Goal: Book appointment/travel/reservation

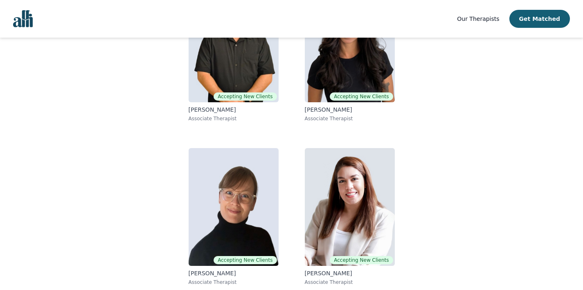
scroll to position [137, 0]
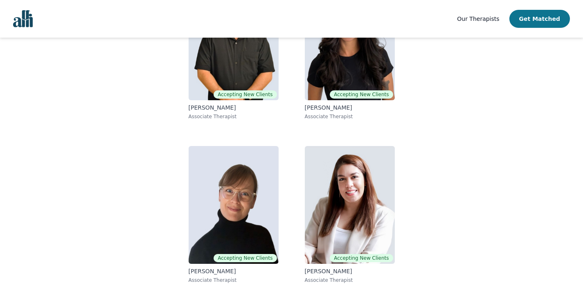
click at [556, 11] on button "Get Matched" at bounding box center [540, 19] width 61 height 18
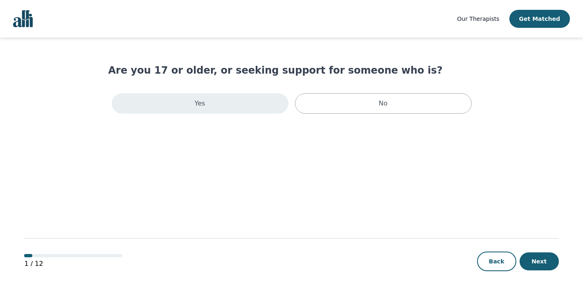
click at [246, 108] on div "Yes" at bounding box center [200, 103] width 177 height 20
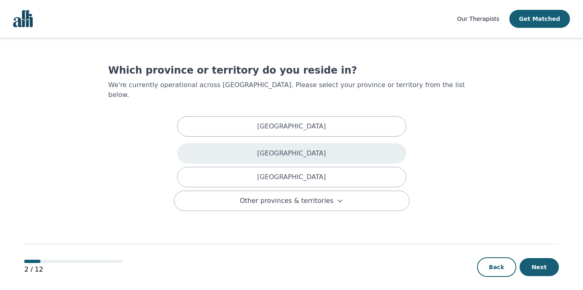
click at [239, 149] on div "[GEOGRAPHIC_DATA]" at bounding box center [291, 153] width 229 height 20
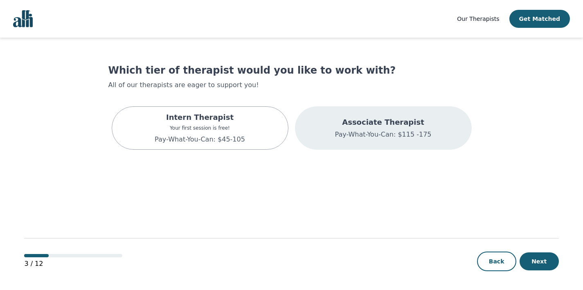
click at [376, 123] on p "Associate Therapist" at bounding box center [383, 122] width 97 height 11
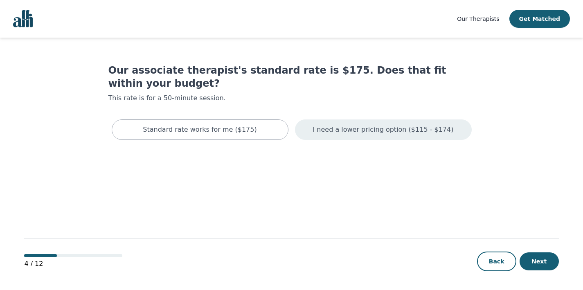
click at [384, 125] on p "I need a lower pricing option ($115 - $174)" at bounding box center [383, 130] width 141 height 10
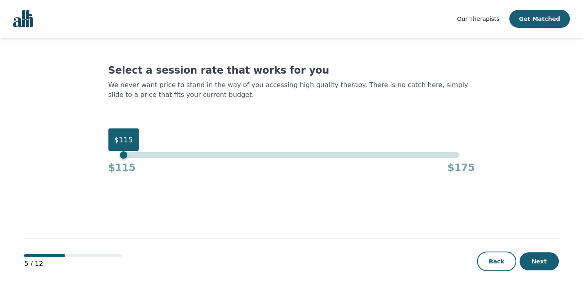
drag, startPoint x: 461, startPoint y: 156, endPoint x: 94, endPoint y: 180, distance: 368.4
click at [94, 180] on main "Select a session rate that works for you We never want price to stand in the wa…" at bounding box center [291, 164] width 535 height 253
click at [531, 265] on button "Next" at bounding box center [539, 262] width 39 height 18
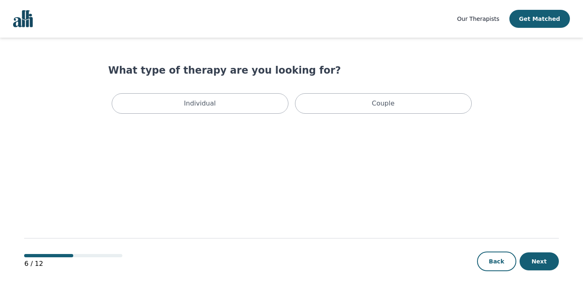
click at [253, 116] on div "Individual Couple" at bounding box center [291, 103] width 367 height 27
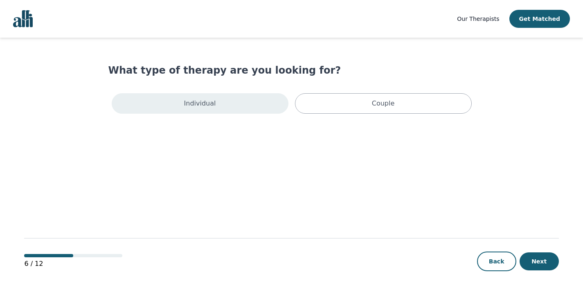
click at [251, 111] on div "Individual" at bounding box center [200, 103] width 177 height 20
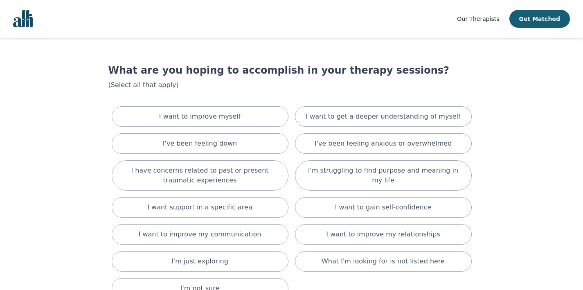
click at [251, 111] on div "I want to improve myself" at bounding box center [200, 116] width 177 height 20
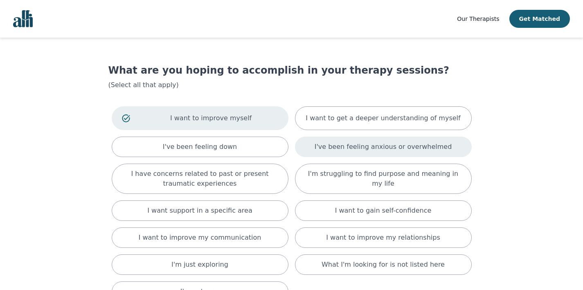
click at [350, 147] on p "I've been feeling anxious or overwhelmed" at bounding box center [384, 147] width 138 height 10
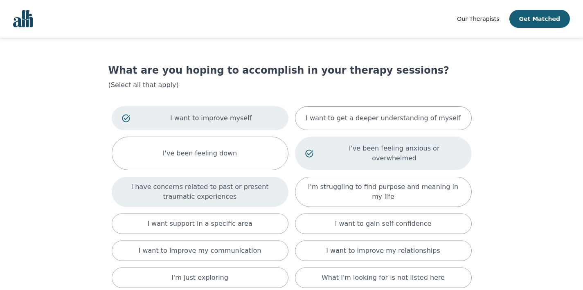
click at [251, 183] on p "I have concerns related to past or present traumatic experiences" at bounding box center [200, 192] width 156 height 20
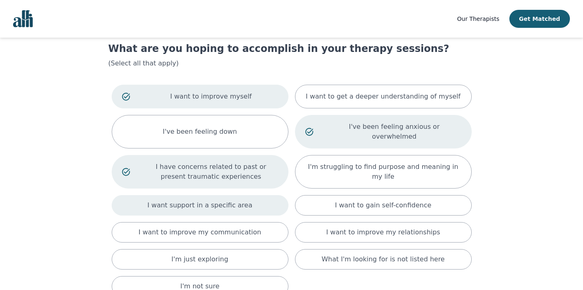
scroll to position [23, 0]
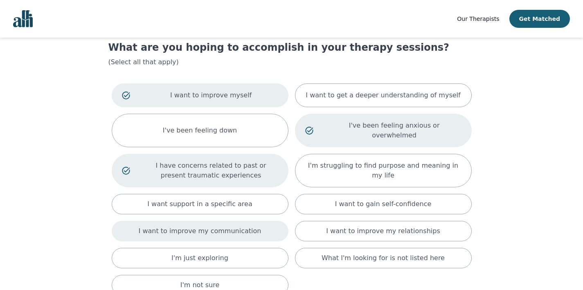
click at [259, 229] on div "I want to improve my communication" at bounding box center [200, 231] width 177 height 20
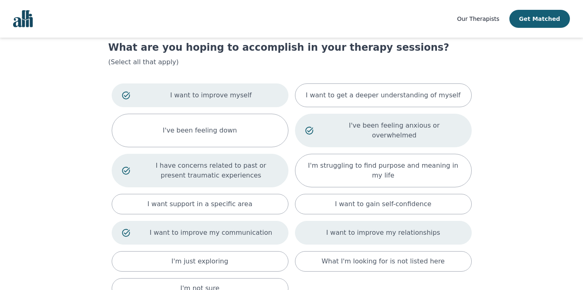
click at [341, 231] on div "I want to improve my relationships" at bounding box center [383, 233] width 177 height 24
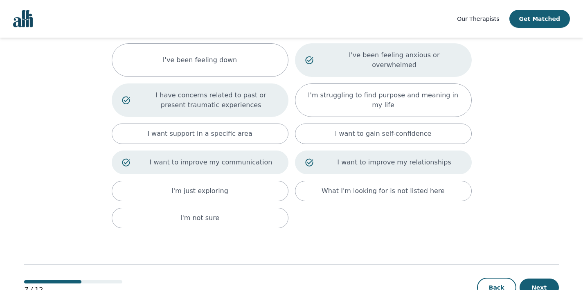
scroll to position [111, 0]
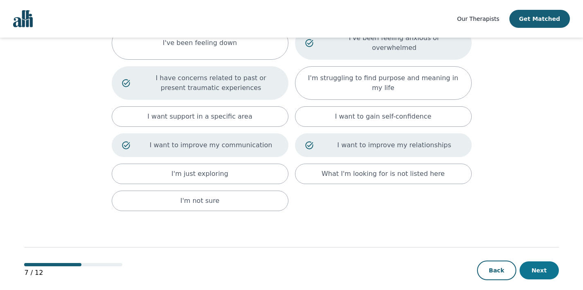
click at [540, 262] on button "Next" at bounding box center [539, 271] width 39 height 18
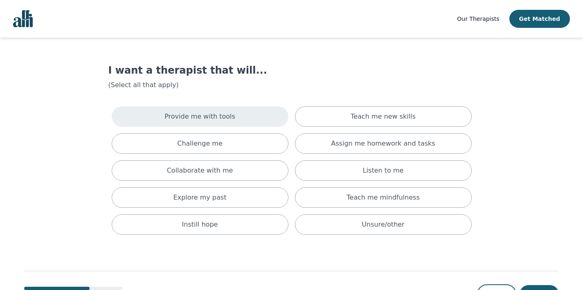
click at [238, 116] on div "Provide me with tools" at bounding box center [200, 116] width 177 height 20
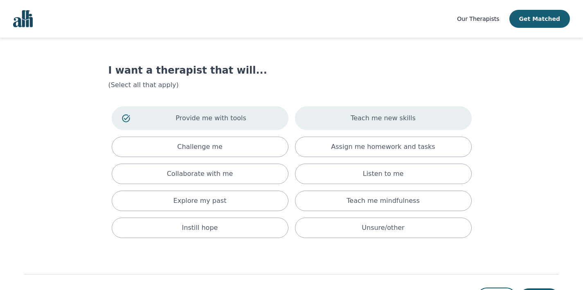
drag, startPoint x: 383, startPoint y: 119, endPoint x: 386, endPoint y: 130, distance: 11.0
click at [383, 121] on p "Teach me new skills" at bounding box center [383, 118] width 65 height 10
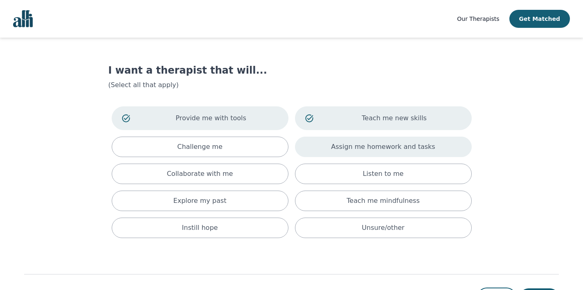
click at [382, 144] on p "Assign me homework and tasks" at bounding box center [383, 147] width 104 height 10
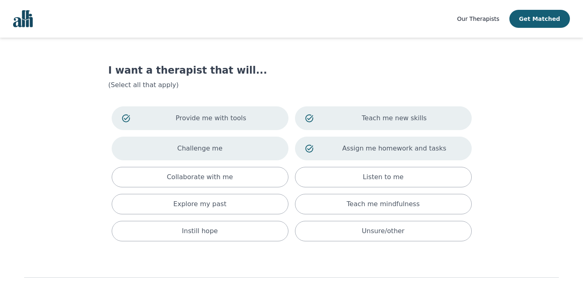
click at [255, 156] on div "Challenge me" at bounding box center [200, 149] width 177 height 24
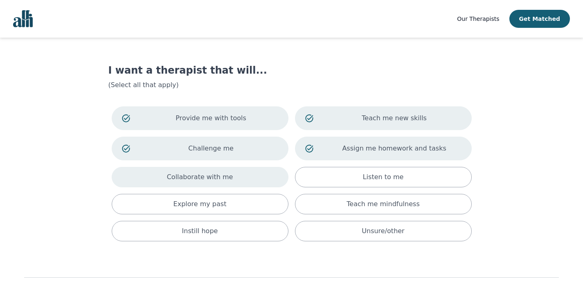
click at [249, 177] on div "Collaborate with me" at bounding box center [200, 177] width 177 height 20
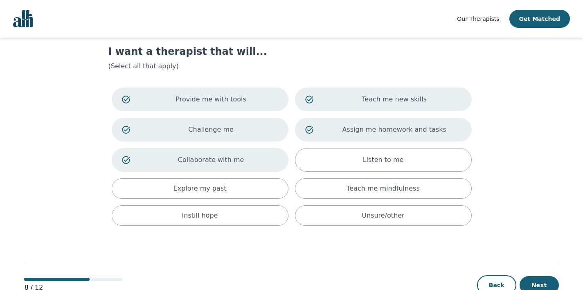
scroll to position [43, 0]
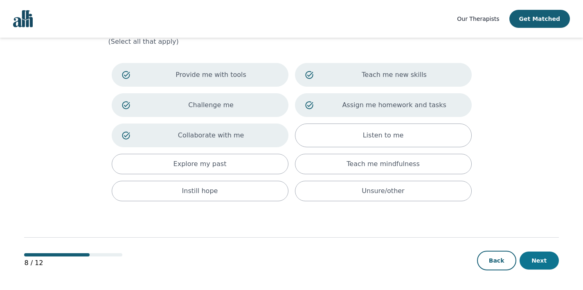
click at [549, 262] on button "Next" at bounding box center [539, 261] width 39 height 18
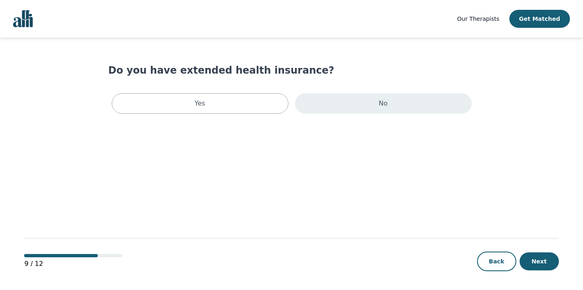
click at [379, 106] on p "No" at bounding box center [383, 104] width 9 height 10
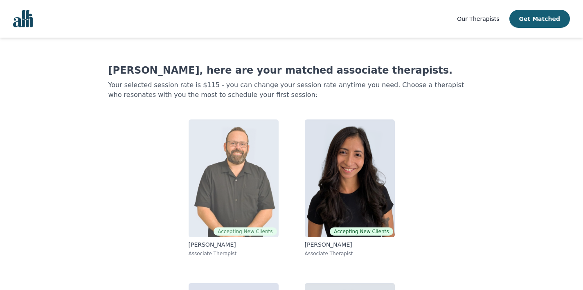
click at [275, 138] on img at bounding box center [234, 179] width 90 height 118
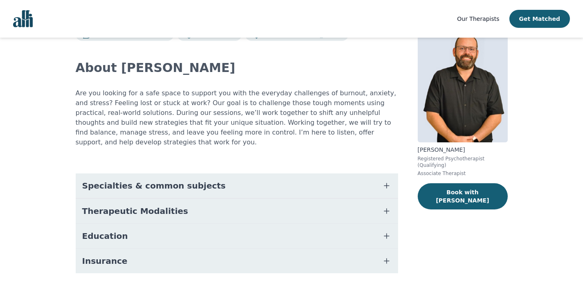
scroll to position [45, 0]
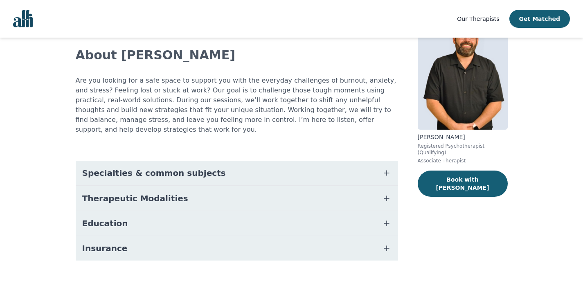
click at [263, 161] on button "Specialties & common subjects" at bounding box center [237, 173] width 323 height 25
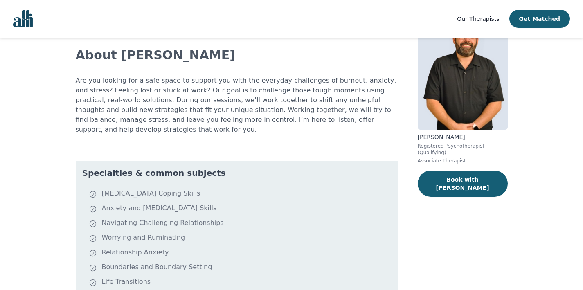
click at [263, 161] on button "Specialties & common subjects" at bounding box center [237, 173] width 323 height 25
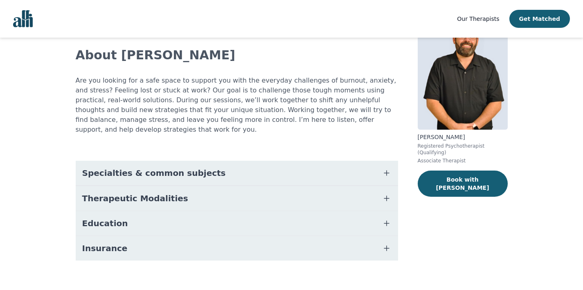
click at [225, 191] on button "Therapeutic Modalities" at bounding box center [237, 198] width 323 height 25
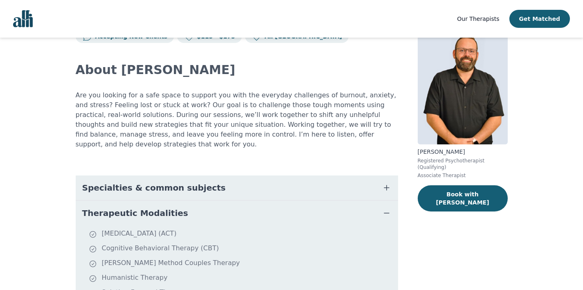
scroll to position [26, 0]
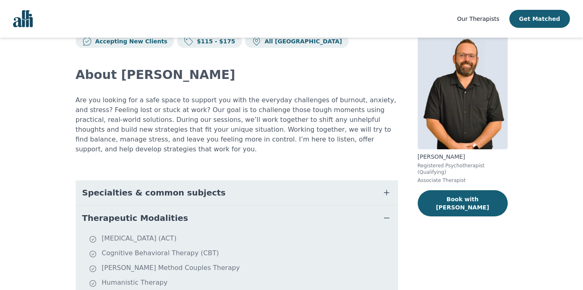
click at [214, 206] on button "Therapeutic Modalities" at bounding box center [237, 218] width 323 height 25
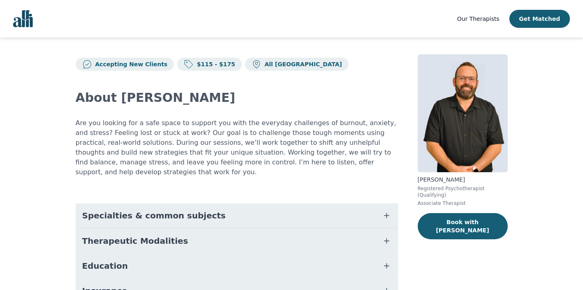
scroll to position [4, 0]
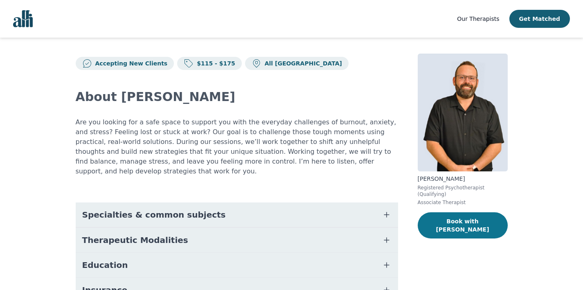
click at [479, 225] on button "Book with [PERSON_NAME]" at bounding box center [463, 225] width 90 height 26
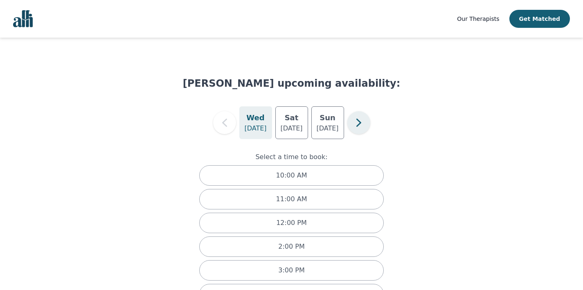
click at [358, 122] on icon "button" at bounding box center [359, 123] width 16 height 16
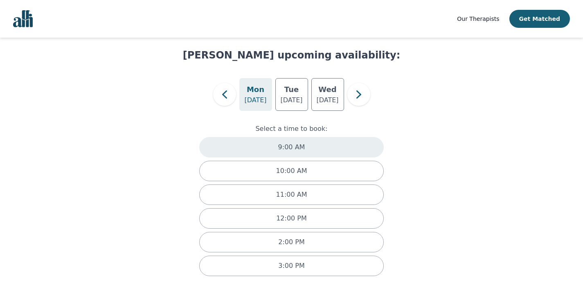
scroll to position [31, 0]
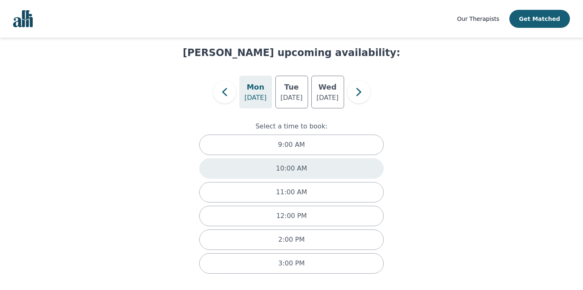
click at [284, 171] on p "10:00 AM" at bounding box center [291, 169] width 31 height 10
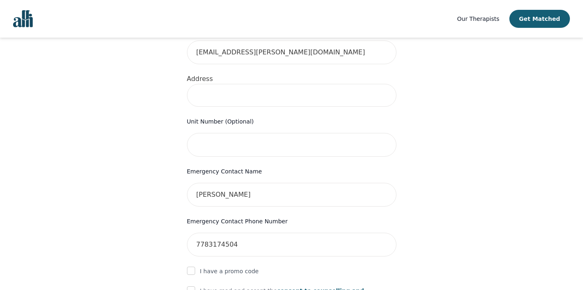
scroll to position [285, 0]
click at [252, 84] on input at bounding box center [292, 95] width 210 height 23
type input "[STREET_ADDRESS][PERSON_NAME]"
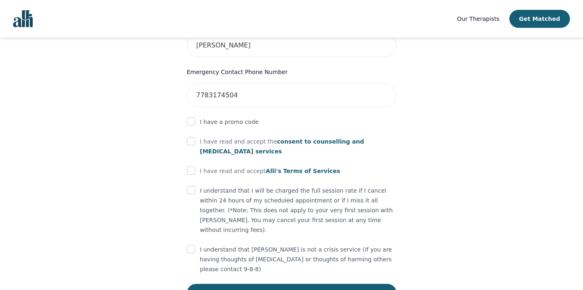
scroll to position [437, 0]
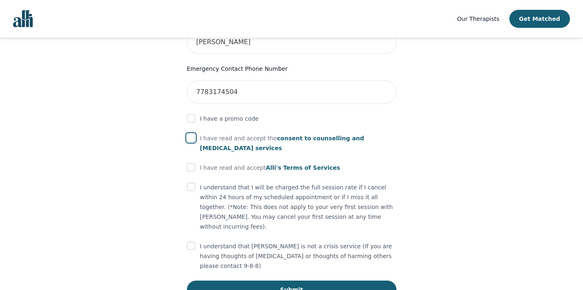
click at [188, 134] on input "checkbox" at bounding box center [191, 138] width 8 height 8
checkbox input "true"
click at [187, 163] on input "checkbox" at bounding box center [191, 167] width 8 height 8
checkbox input "true"
click at [190, 183] on input "checkbox" at bounding box center [191, 187] width 8 height 8
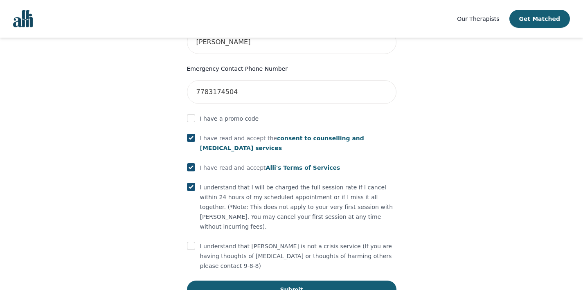
checkbox input "true"
click at [191, 242] on input "checkbox" at bounding box center [191, 246] width 8 height 8
checkbox input "true"
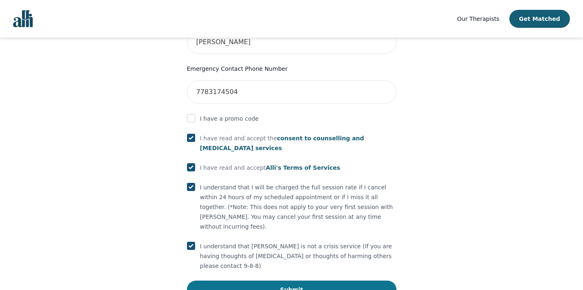
click at [237, 281] on button "Submit" at bounding box center [292, 290] width 210 height 18
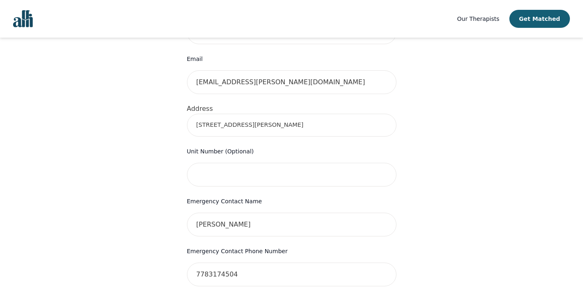
scroll to position [266, 0]
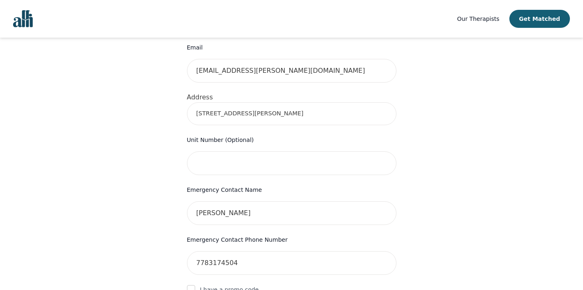
click at [253, 104] on input "[STREET_ADDRESS][PERSON_NAME]" at bounding box center [292, 113] width 210 height 23
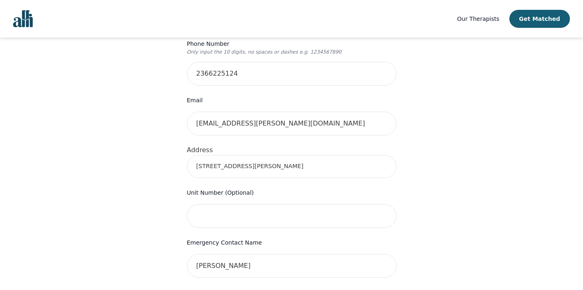
scroll to position [212, 0]
click at [265, 156] on input "[STREET_ADDRESS][PERSON_NAME]" at bounding box center [292, 167] width 210 height 23
type input "[STREET_ADDRESS][PERSON_NAME]"
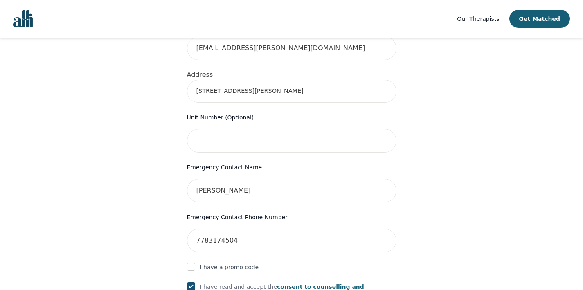
scroll to position [468, 0]
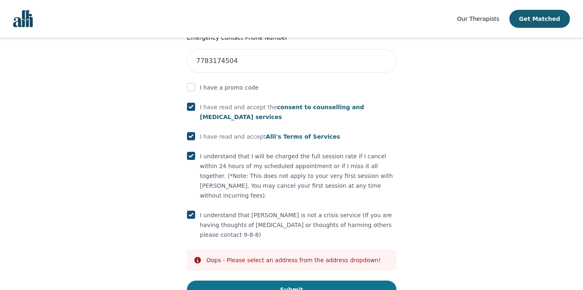
click at [261, 281] on button "Submit" at bounding box center [292, 290] width 210 height 18
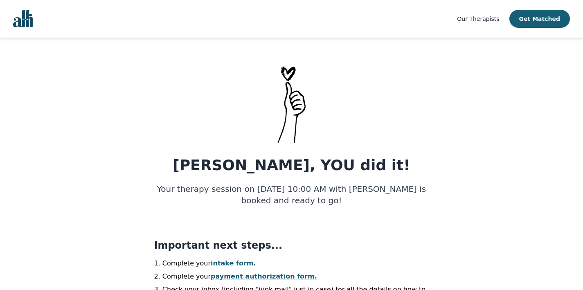
scroll to position [0, 0]
click at [233, 267] on link "intake form." at bounding box center [233, 263] width 45 height 8
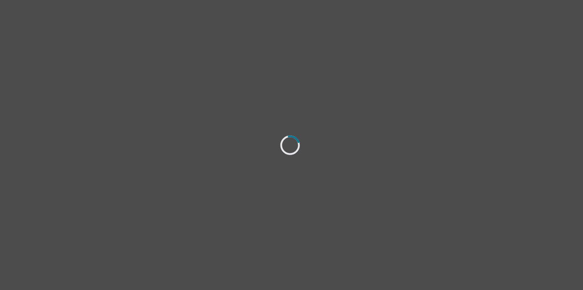
select select "[DEMOGRAPHIC_DATA]"
select select "she/her"
select select "Separated"
select select "Associate degree"
select select "Instagram"
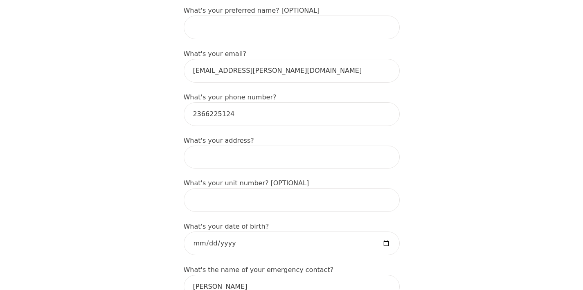
scroll to position [278, 0]
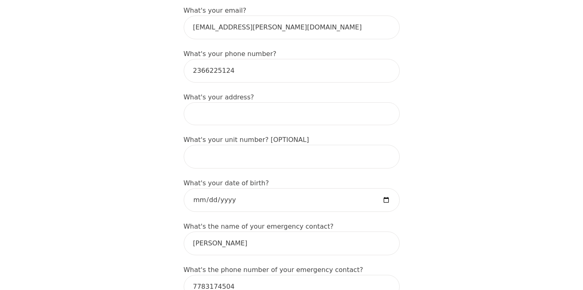
click at [230, 118] on input at bounding box center [292, 113] width 216 height 23
type input "[STREET_ADDRESS][PERSON_NAME]"
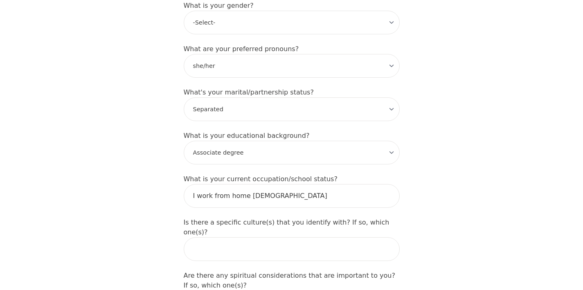
scroll to position [778, 0]
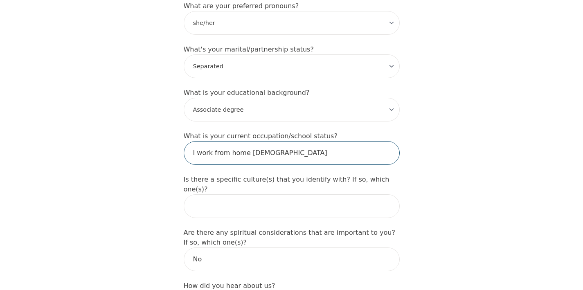
drag, startPoint x: 290, startPoint y: 144, endPoint x: 202, endPoint y: 129, distance: 88.8
click at [202, 141] on input "I work from home [DEMOGRAPHIC_DATA]" at bounding box center [292, 153] width 216 height 24
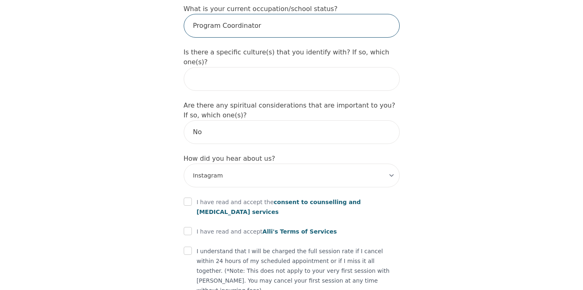
scroll to position [906, 0]
type input "Program Coordinator"
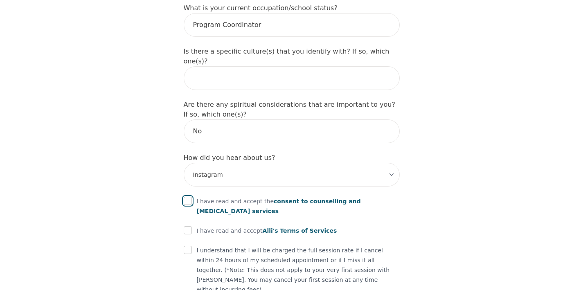
click at [191, 197] on input "checkbox" at bounding box center [188, 201] width 8 height 8
checkbox input "true"
click at [186, 226] on input "checkbox" at bounding box center [188, 230] width 8 height 8
checkbox input "true"
click at [185, 246] on input "checkbox" at bounding box center [188, 250] width 8 height 8
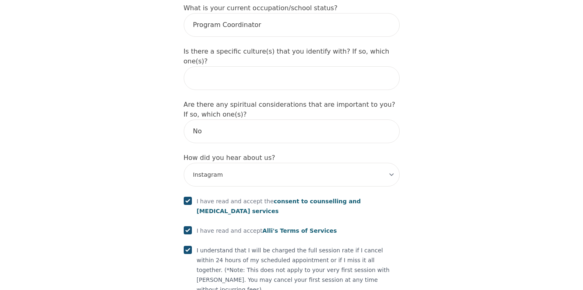
checkbox input "true"
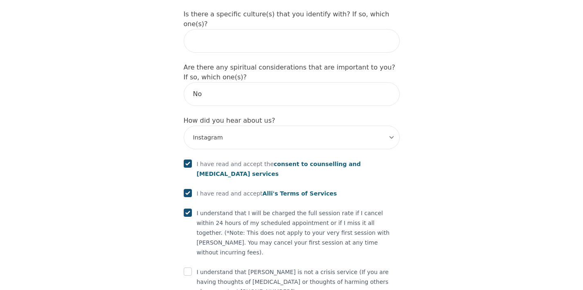
scroll to position [970, 0]
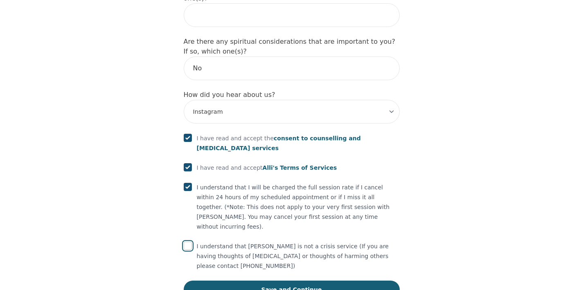
click at [185, 242] on input "checkbox" at bounding box center [188, 246] width 8 height 8
checkbox input "true"
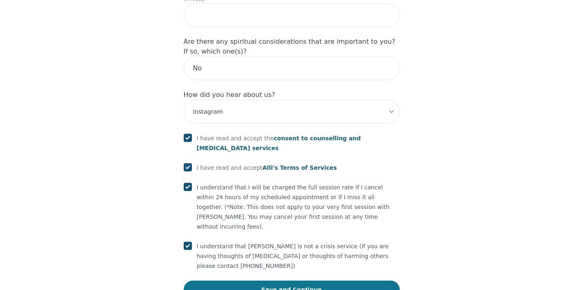
click at [240, 281] on button "Save and Continue" at bounding box center [292, 290] width 216 height 18
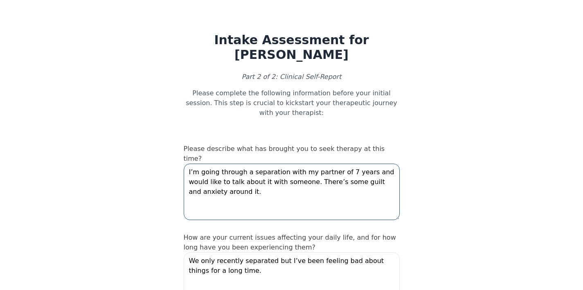
drag, startPoint x: 231, startPoint y: 190, endPoint x: 167, endPoint y: 152, distance: 74.7
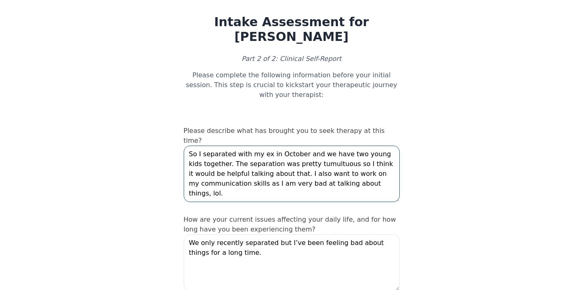
scroll to position [37, 0]
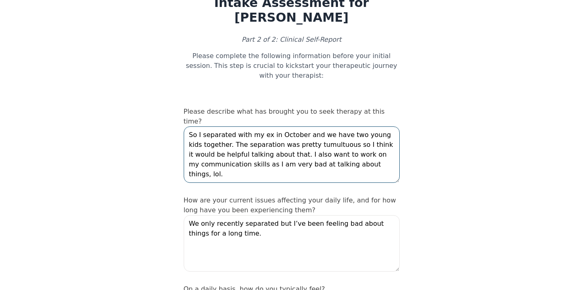
click at [351, 154] on textarea "So I separated with my ex in October and we have two young kids together. The s…" at bounding box center [292, 155] width 216 height 57
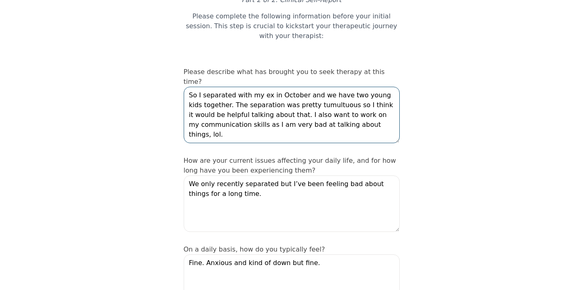
scroll to position [79, 0]
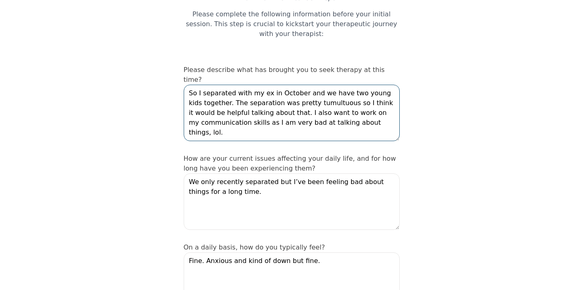
type textarea "So I separated with my ex in October and we have two young kids together. The s…"
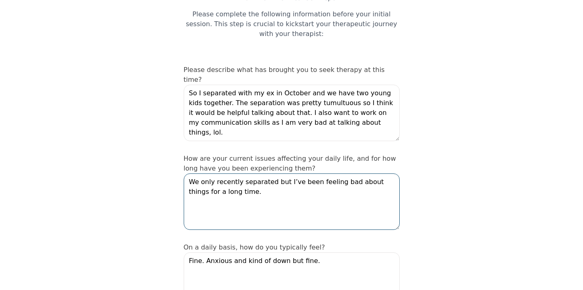
drag, startPoint x: 255, startPoint y: 195, endPoint x: 170, endPoint y: 171, distance: 88.5
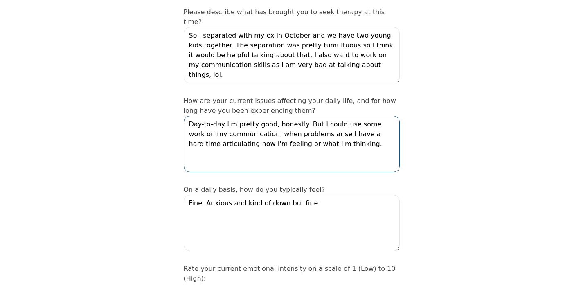
scroll to position [138, 0]
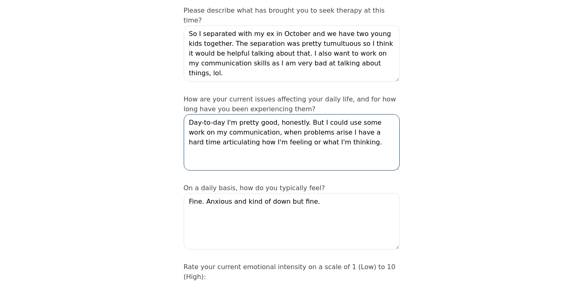
type textarea "Day-to-day I'm pretty good, honestly. But I could use some work on my communica…"
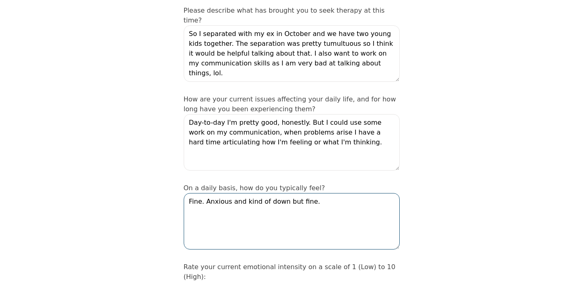
click at [315, 203] on textarea "Fine. Anxious and kind of down but fine." at bounding box center [292, 221] width 216 height 57
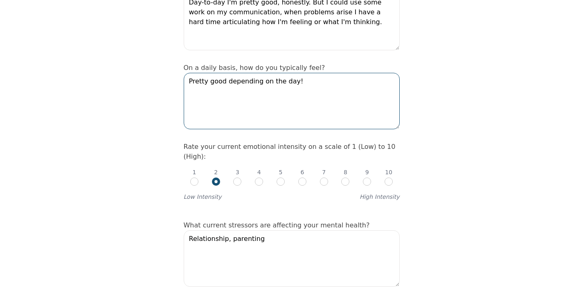
scroll to position [291, 0]
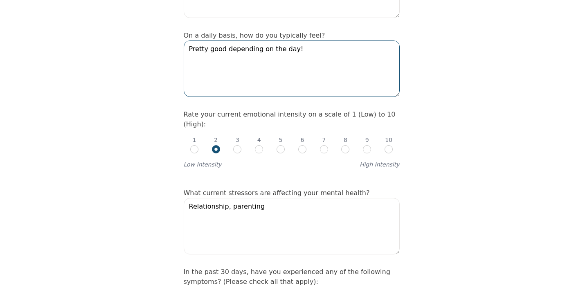
type textarea "Pretty good depending on the day!"
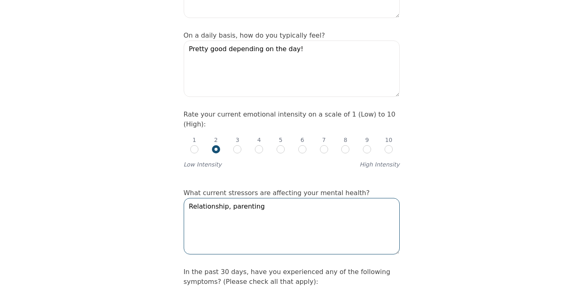
drag, startPoint x: 298, startPoint y: 217, endPoint x: 172, endPoint y: 172, distance: 134.0
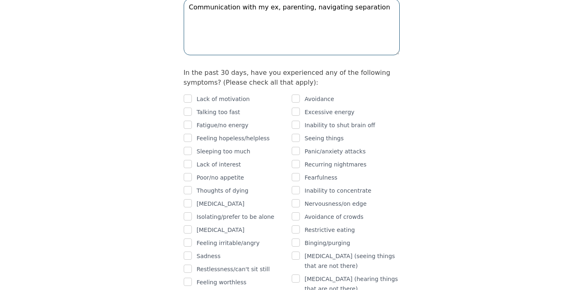
scroll to position [494, 0]
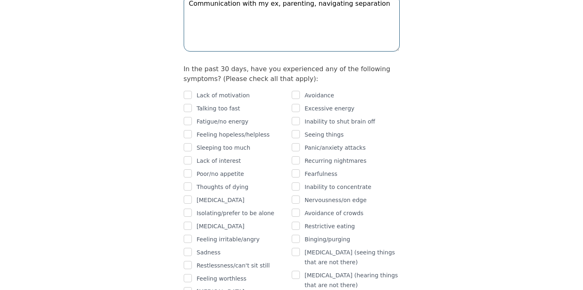
type textarea "Communication with my ex, parenting, navigating separation"
click at [230, 117] on p "Fatigue/no energy" at bounding box center [223, 122] width 52 height 10
click at [186, 117] on input "checkbox" at bounding box center [188, 121] width 8 height 8
checkbox input "true"
click at [187, 170] on input "checkbox" at bounding box center [188, 174] width 8 height 8
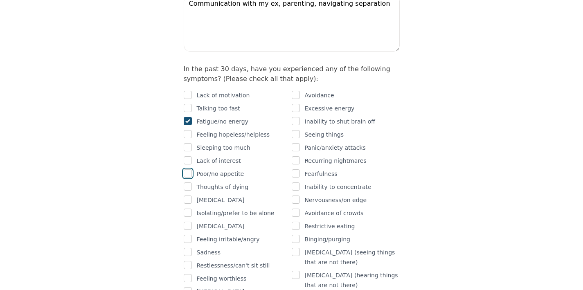
checkbox input "true"
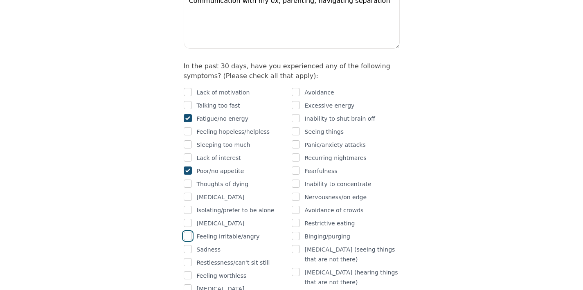
click at [186, 232] on input "checkbox" at bounding box center [188, 236] width 8 height 8
checkbox input "true"
click at [185, 245] on input "checkbox" at bounding box center [188, 249] width 8 height 8
checkbox input "true"
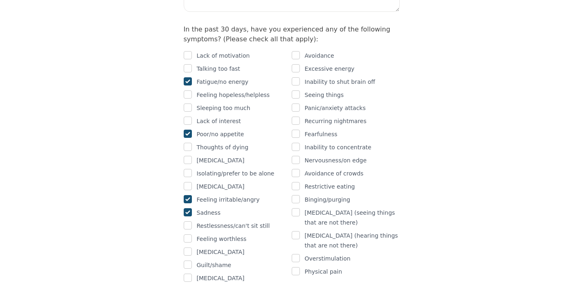
scroll to position [536, 0]
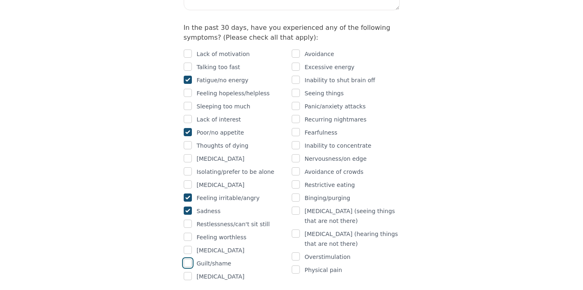
click at [187, 259] on input "checkbox" at bounding box center [188, 263] width 8 height 8
checkbox input "true"
click at [294, 50] on input "checkbox" at bounding box center [296, 54] width 8 height 8
checkbox input "true"
click at [294, 181] on input "checkbox" at bounding box center [296, 185] width 8 height 8
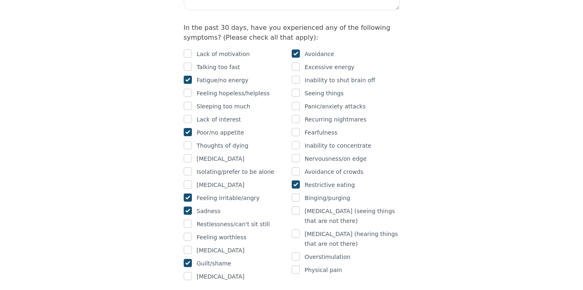
checkbox input "true"
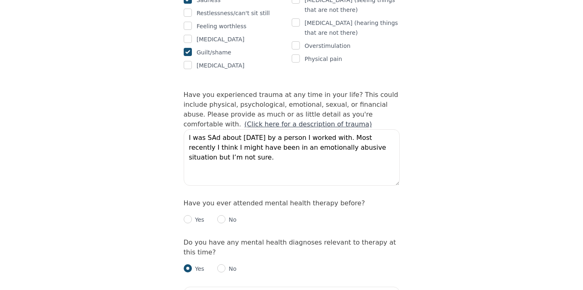
scroll to position [748, 0]
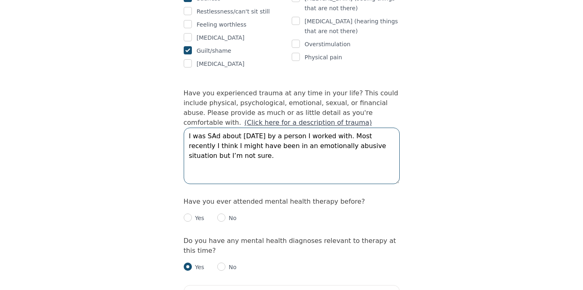
click at [188, 128] on textarea "I was SAd about [DATE] by a person I worked with. Most recently I think I might…" at bounding box center [292, 156] width 216 height 57
drag, startPoint x: 265, startPoint y: 150, endPoint x: 183, endPoint y: 106, distance: 93.6
click at [199, 128] on textarea "I was SAd about [DATE] by a person I worked with. Most recently I think I might…" at bounding box center [292, 156] width 216 height 57
click at [187, 128] on textarea "I was SAd about [DATE] by a person I worked with. Most recently I think I might…" at bounding box center [292, 156] width 216 height 57
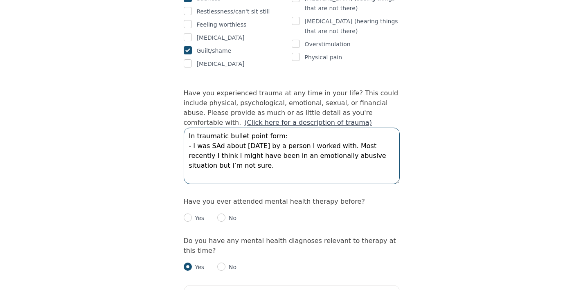
click at [360, 128] on textarea "In traumatic bullet point form: - I was SAd about [DATE] by a person I worked w…" at bounding box center [292, 156] width 216 height 57
click at [344, 128] on textarea "In traumatic bullet point form: - I was SAd about [DATE] by a person I worked w…" at bounding box center [292, 156] width 216 height 57
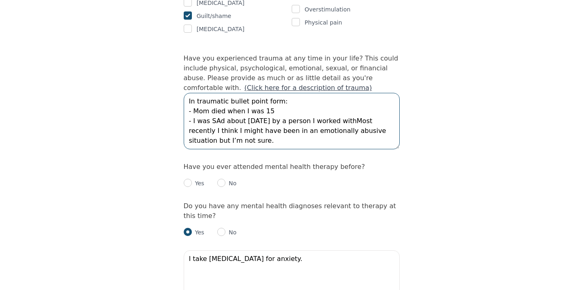
scroll to position [803, 0]
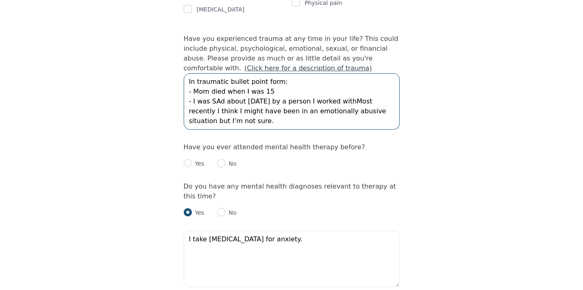
click at [357, 79] on textarea "In traumatic bullet point form: - Mom died when I was 15 - I was SAd about [DAT…" at bounding box center [292, 101] width 216 height 57
drag, startPoint x: 302, startPoint y: 97, endPoint x: 155, endPoint y: 92, distance: 147.1
click at [276, 73] on textarea "In traumatic bullet point form: - Mom died when I was 15 - I was SAd about [DAT…" at bounding box center [292, 101] width 216 height 57
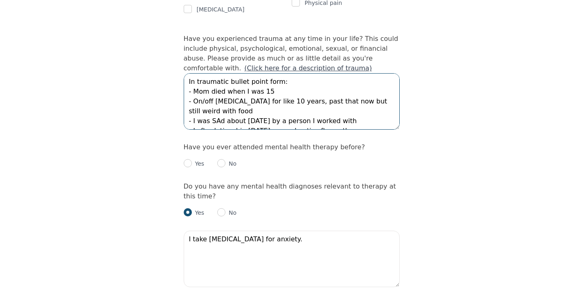
scroll to position [10, 0]
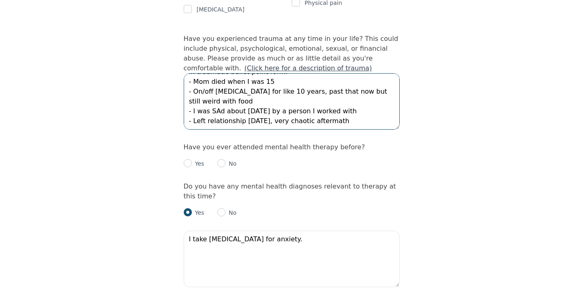
type textarea "In traumatic bullet point form: - Mom died when I was 15 - On/off [MEDICAL_DATA…"
click at [188, 159] on input "radio" at bounding box center [188, 163] width 8 height 8
radio input "true"
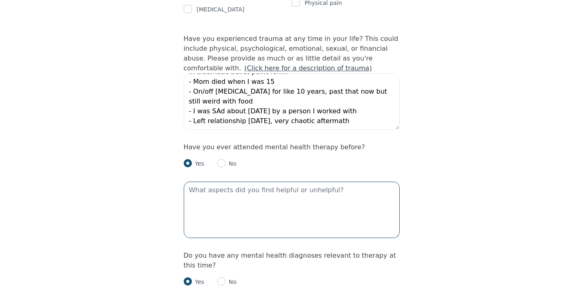
click at [237, 182] on textarea at bounding box center [292, 210] width 216 height 57
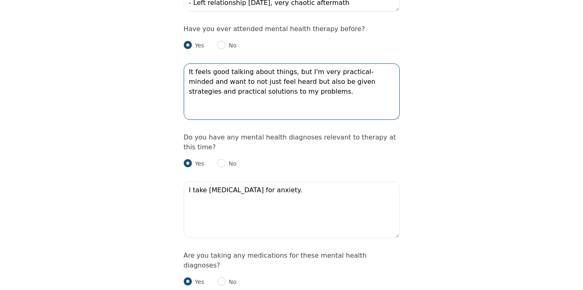
scroll to position [930, 0]
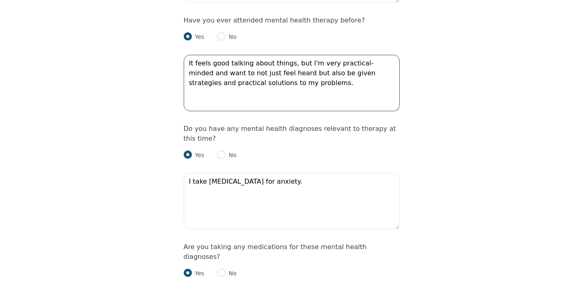
type textarea "It feels good talking about things, but I'm very practical-minded and want to n…"
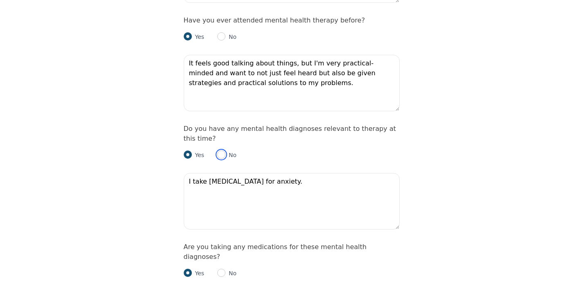
click at [222, 151] on input "radio" at bounding box center [221, 155] width 8 height 8
radio input "true"
radio input "false"
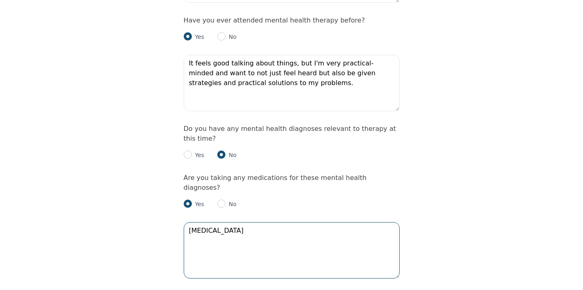
click at [218, 222] on textarea "[MEDICAL_DATA]" at bounding box center [292, 250] width 216 height 57
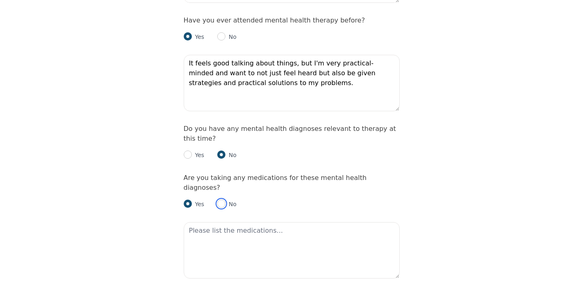
click at [219, 200] on input "radio" at bounding box center [221, 204] width 8 height 8
radio input "true"
radio input "false"
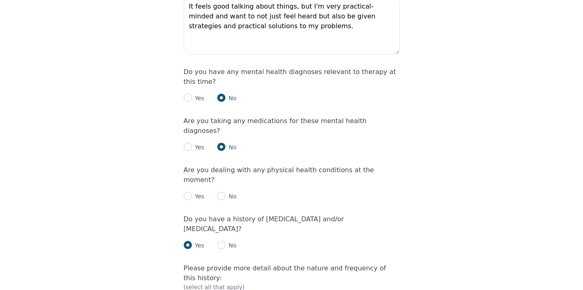
scroll to position [1000, 0]
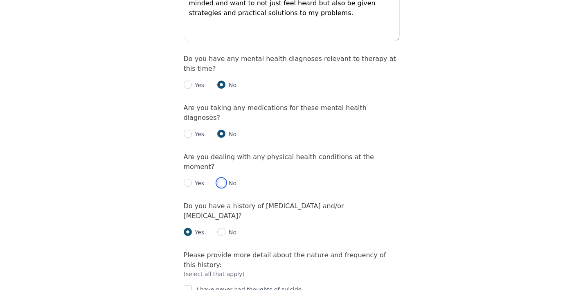
click at [221, 179] on input "radio" at bounding box center [221, 183] width 8 height 8
radio input "true"
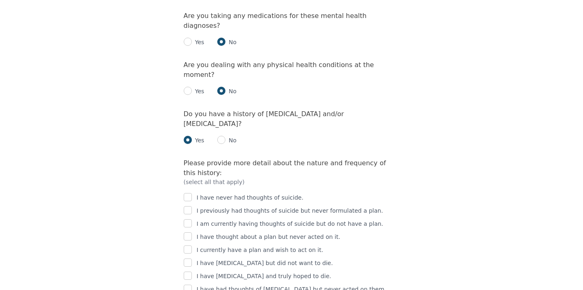
scroll to position [1096, 0]
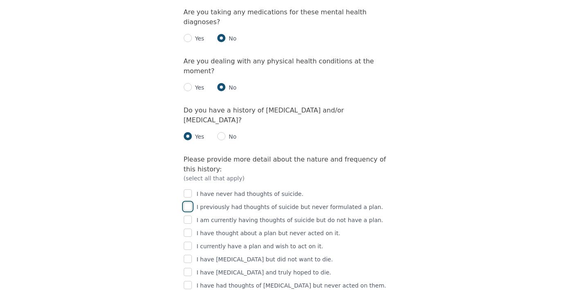
click at [184, 203] on input "checkbox" at bounding box center [188, 207] width 8 height 8
click at [187, 203] on input "checkbox" at bounding box center [188, 207] width 8 height 8
checkbox input "false"
click at [185, 229] on input "checkbox" at bounding box center [188, 233] width 8 height 8
checkbox input "true"
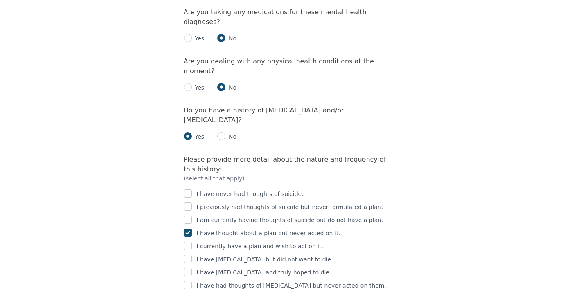
scroll to position [1106, 0]
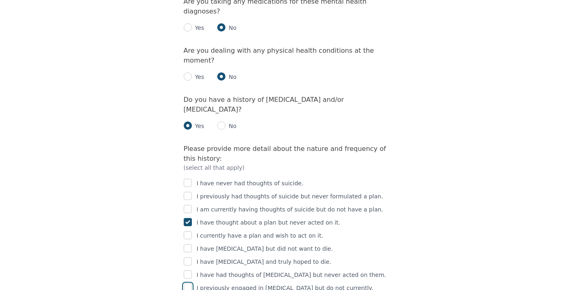
click at [185, 284] on input "checkbox" at bounding box center [188, 288] width 8 height 8
checkbox input "true"
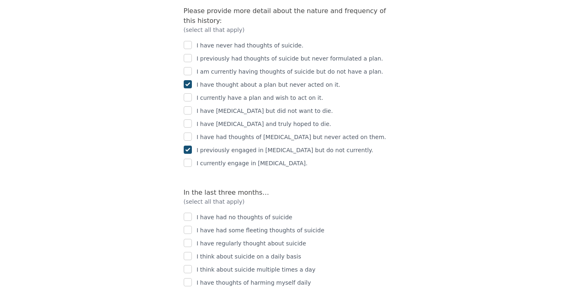
scroll to position [1245, 0]
click at [188, 225] on input "checkbox" at bounding box center [188, 229] width 8 height 8
checkbox input "true"
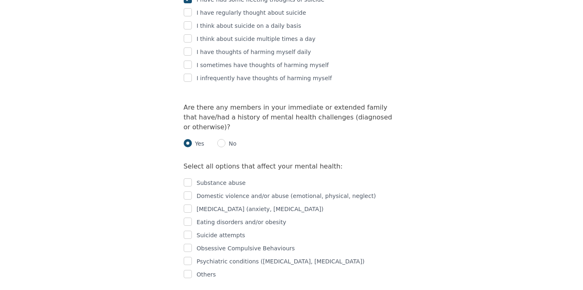
scroll to position [1476, 0]
click at [185, 190] on input "checkbox" at bounding box center [188, 194] width 8 height 8
checkbox input "true"
click at [185, 217] on input "checkbox" at bounding box center [188, 221] width 8 height 8
checkbox input "true"
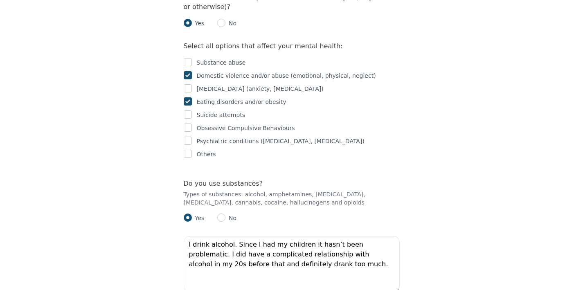
scroll to position [1599, 0]
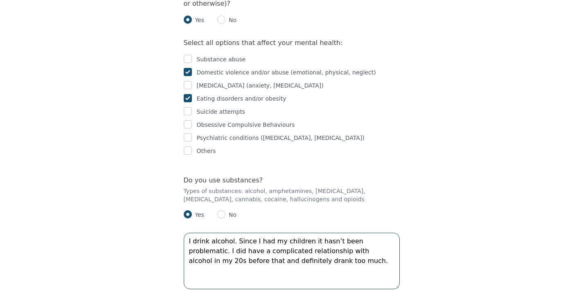
click at [219, 233] on textarea "I drink alcohol. Since I had my children it hasn’t been problematic. I did have…" at bounding box center [292, 261] width 216 height 57
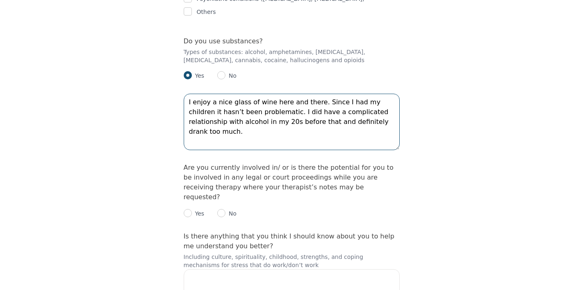
scroll to position [1741, 0]
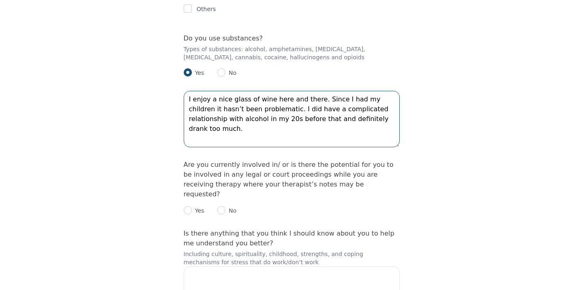
type textarea "I enjoy a nice glass of wine here and there. Since I had my children it hasn’t …"
click at [187, 206] on input "radio" at bounding box center [188, 210] width 8 height 8
radio input "true"
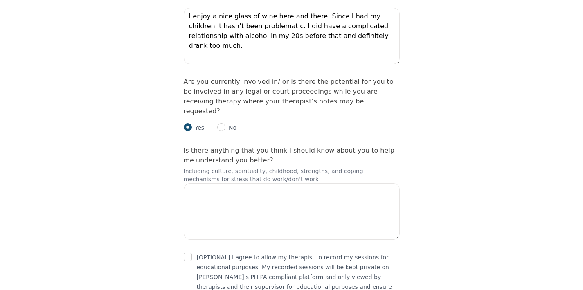
scroll to position [1826, 0]
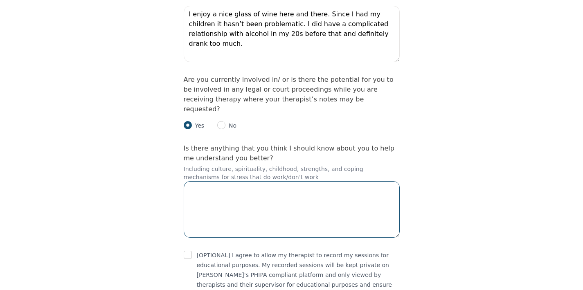
click at [251, 181] on textarea at bounding box center [292, 209] width 216 height 57
type textarea "I"
